Goal: Information Seeking & Learning: Learn about a topic

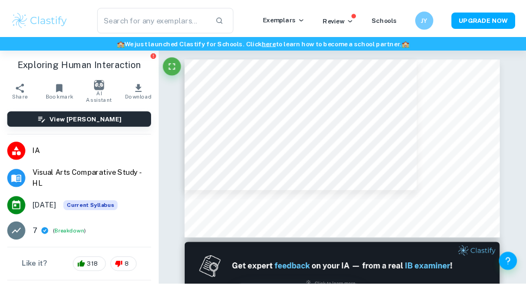
scroll to position [178, 0]
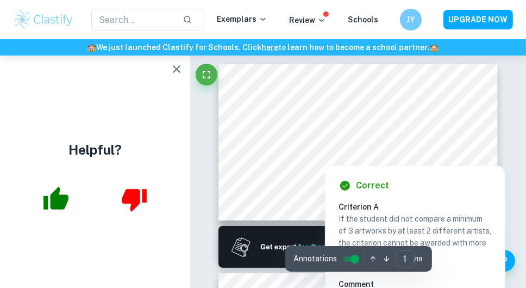
scroll to position [12, 0]
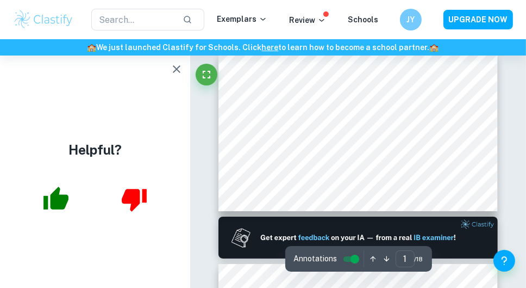
click at [177, 67] on icon "button" at bounding box center [176, 69] width 13 height 13
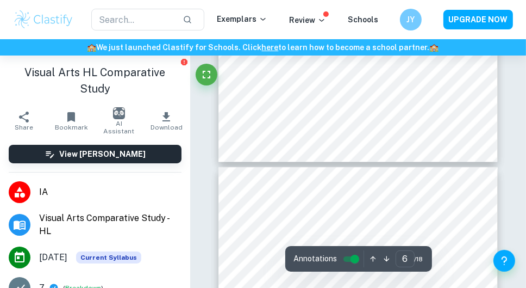
scroll to position [677, 0]
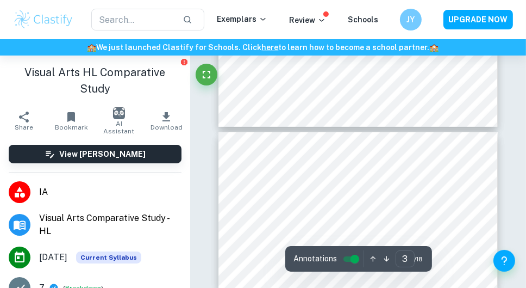
type input "1"
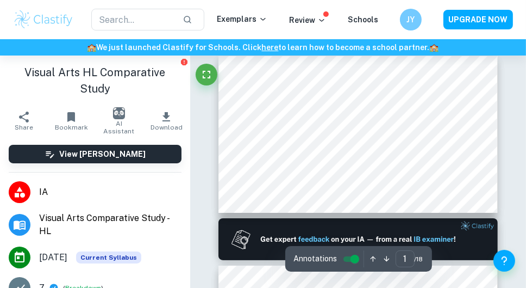
scroll to position [0, 0]
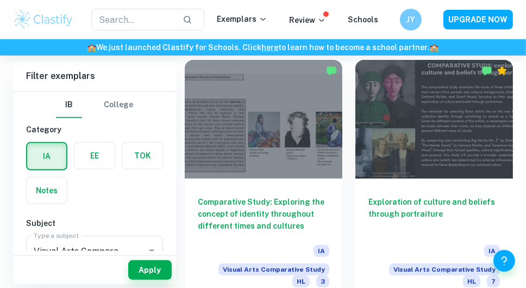
scroll to position [255, 0]
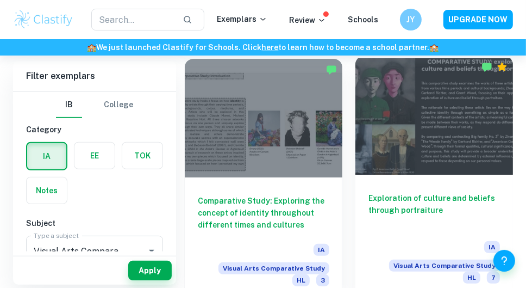
click at [431, 182] on div "Exploration of culture and beliefs through portraiture IA Visual Arts Comparati…" at bounding box center [435, 236] width 158 height 122
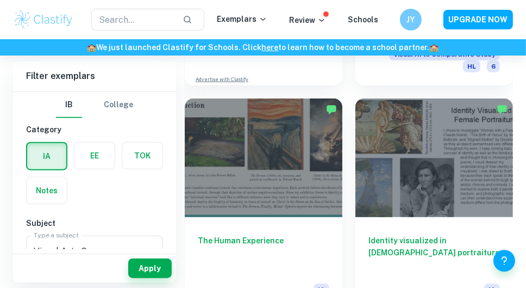
scroll to position [731, 0]
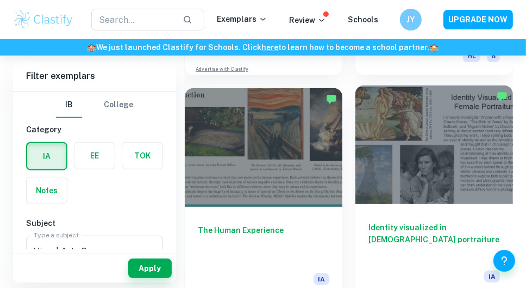
click at [404, 204] on div "Identity visualized in female portraiture IA Visual Arts Comparative Study HL 7" at bounding box center [435, 265] width 158 height 122
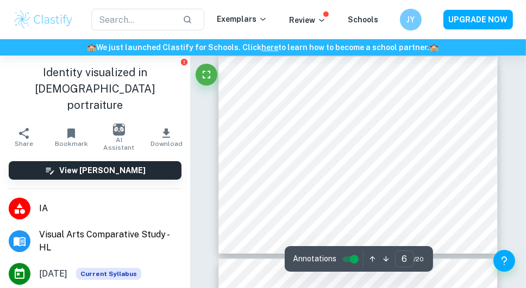
scroll to position [1083, 0]
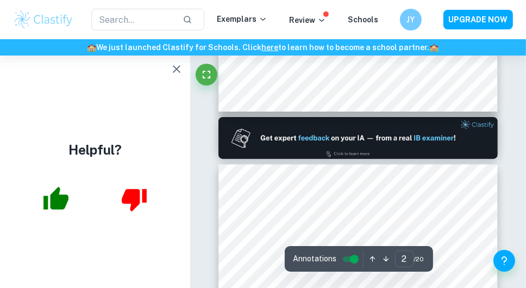
type input "1"
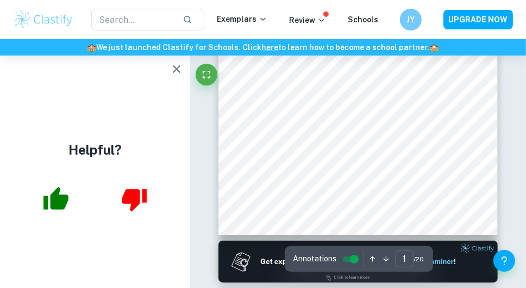
scroll to position [26, 0]
